Goal: Register for event/course

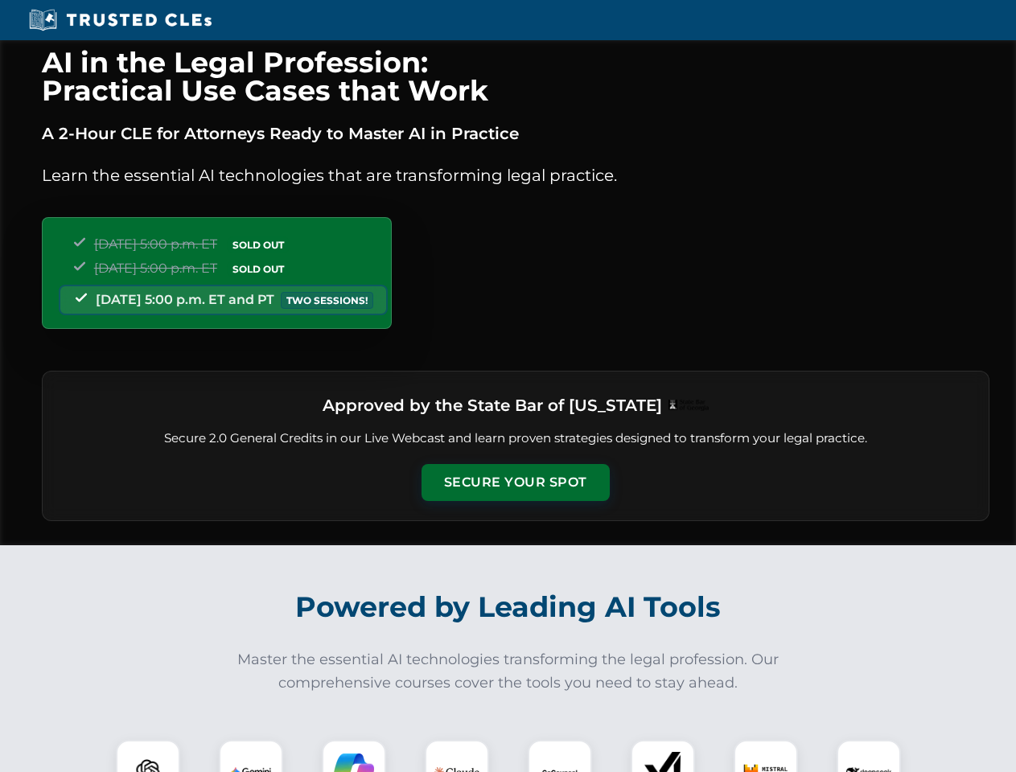
click at [515, 483] on button "Secure Your Spot" at bounding box center [515, 482] width 188 height 37
click at [148, 756] on img at bounding box center [148, 772] width 47 height 47
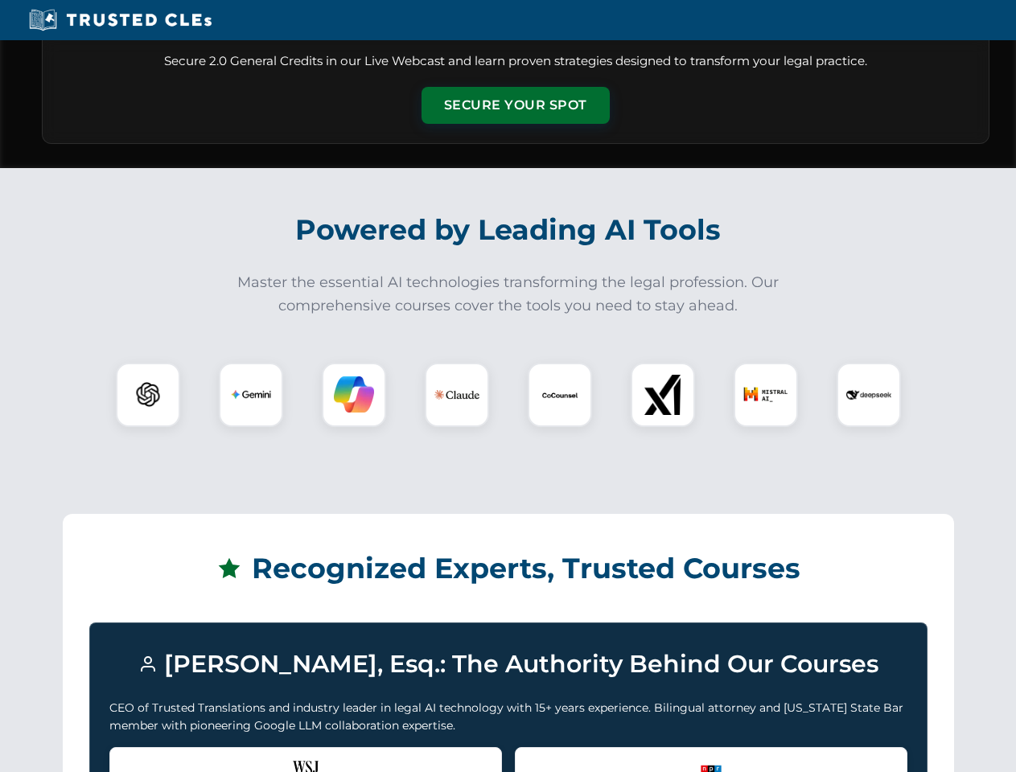
click at [251, 756] on div "Recognized by the WSJ [PERSON_NAME] was featured for his expertise in AI legal …" at bounding box center [305, 779] width 392 height 64
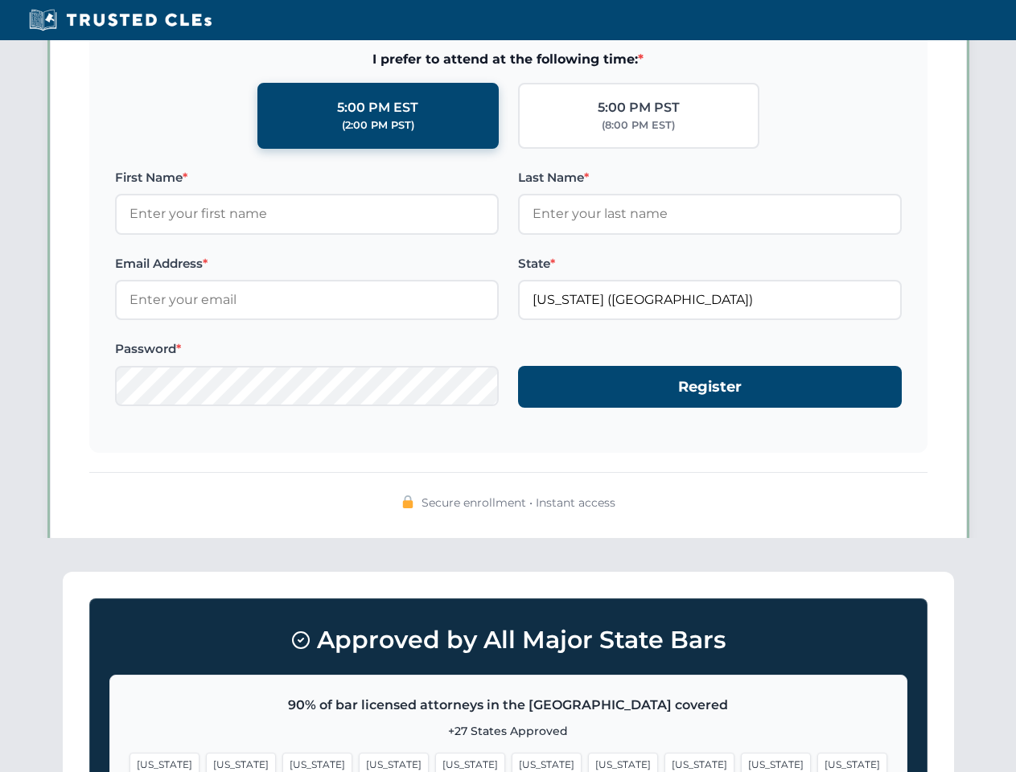
click at [588, 756] on span "[US_STATE]" at bounding box center [623, 764] width 70 height 23
click at [741, 756] on span "[US_STATE]" at bounding box center [776, 764] width 70 height 23
